Goal: Navigation & Orientation: Find specific page/section

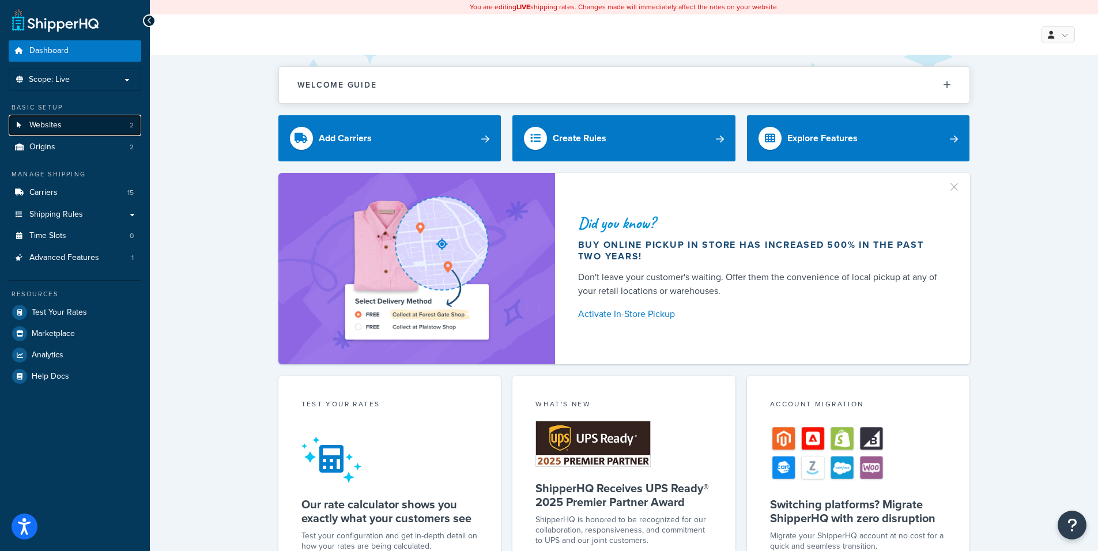
click at [63, 123] on link "Websites 2" at bounding box center [75, 125] width 133 height 21
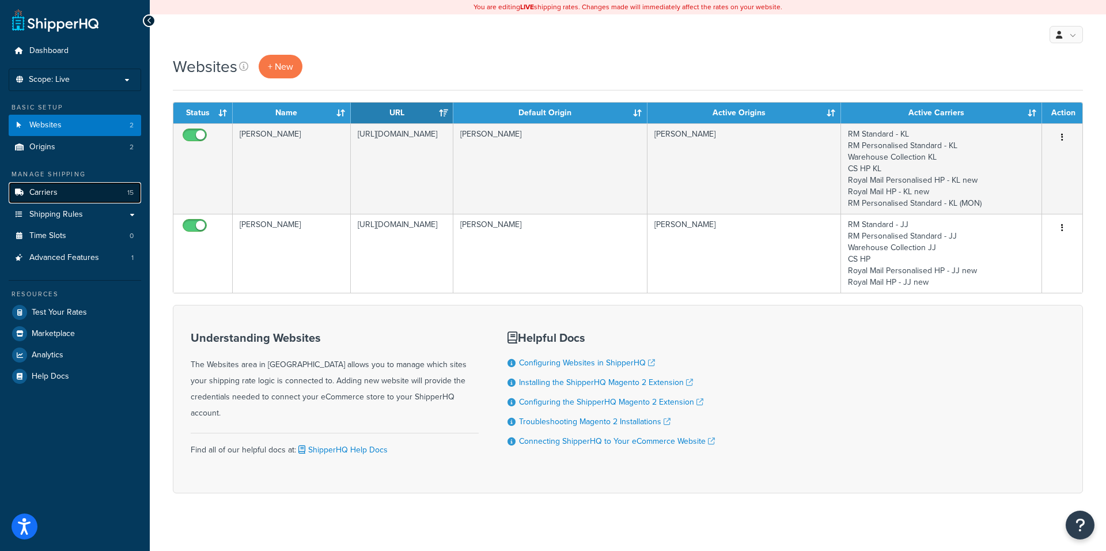
click at [41, 194] on span "Carriers" at bounding box center [43, 193] width 28 height 10
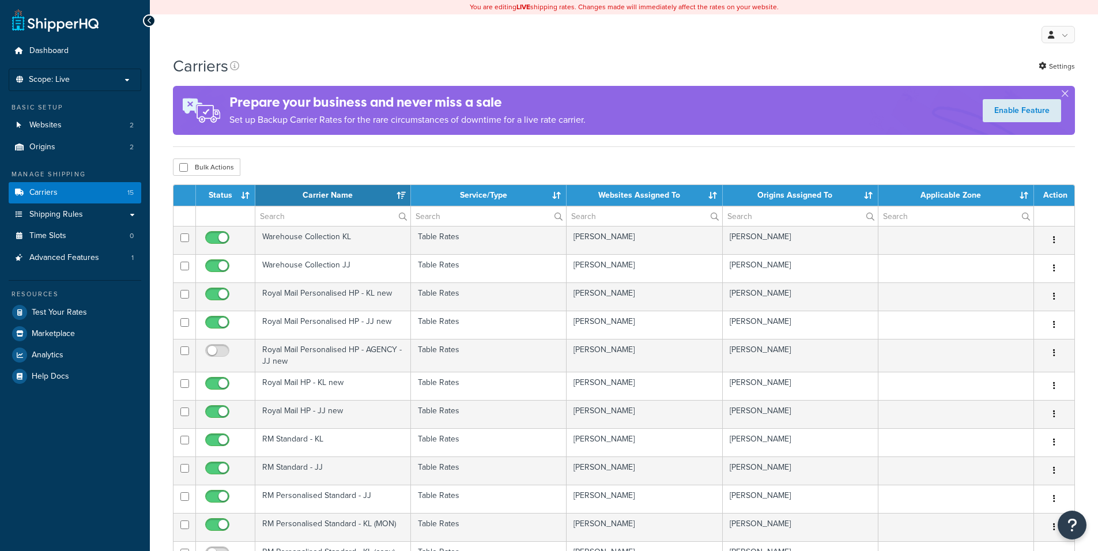
select select "15"
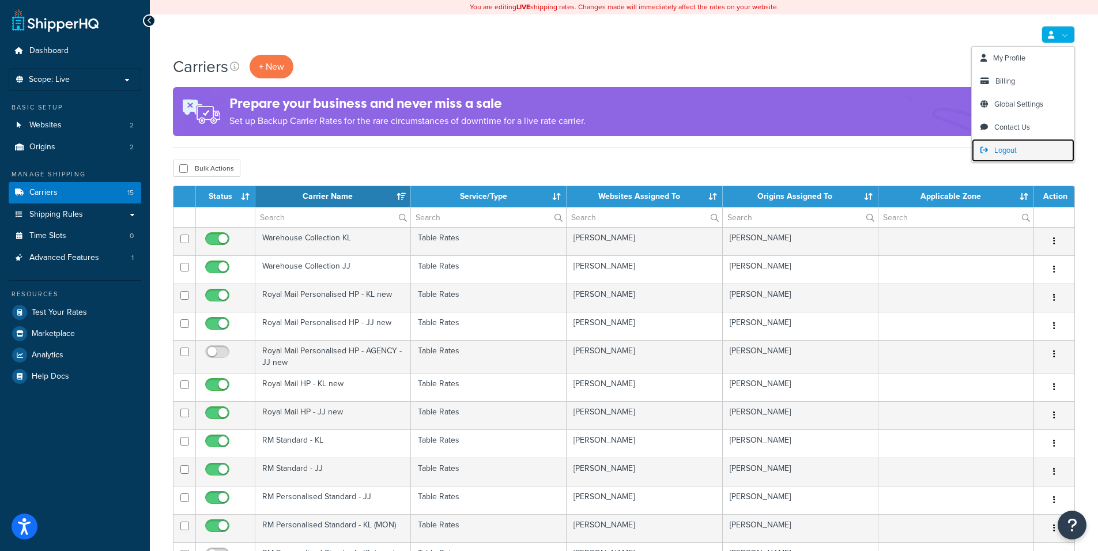
click at [1015, 152] on span "Logout" at bounding box center [1005, 150] width 22 height 11
